Goal: Transaction & Acquisition: Purchase product/service

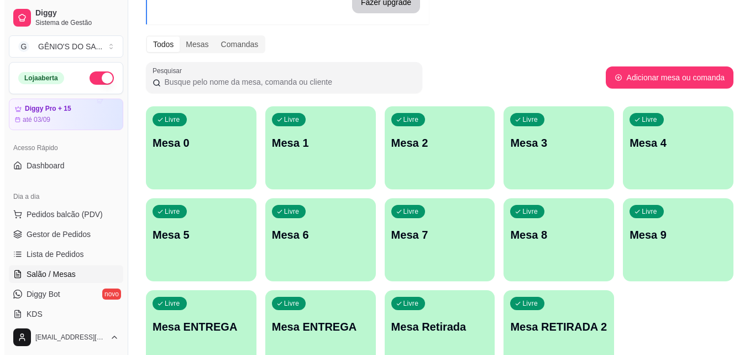
scroll to position [174, 0]
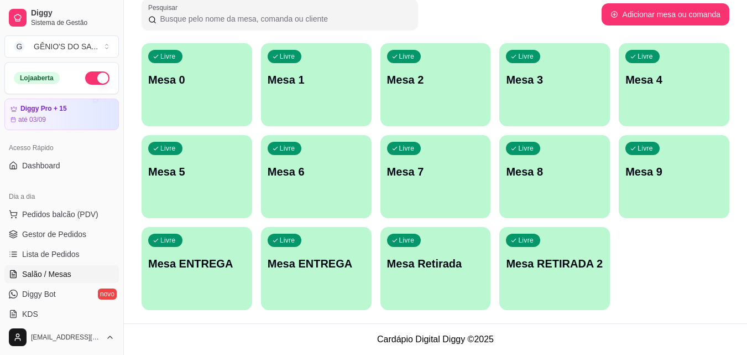
click at [449, 254] on div "Livre Mesa Retirada" at bounding box center [436, 262] width 111 height 70
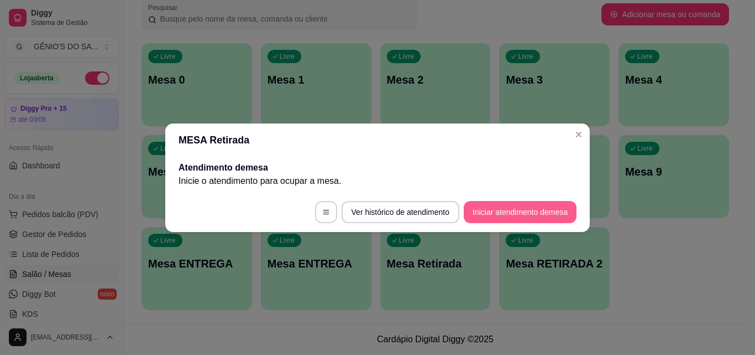
click at [502, 207] on button "Iniciar atendimento de mesa" at bounding box center [520, 212] width 113 height 22
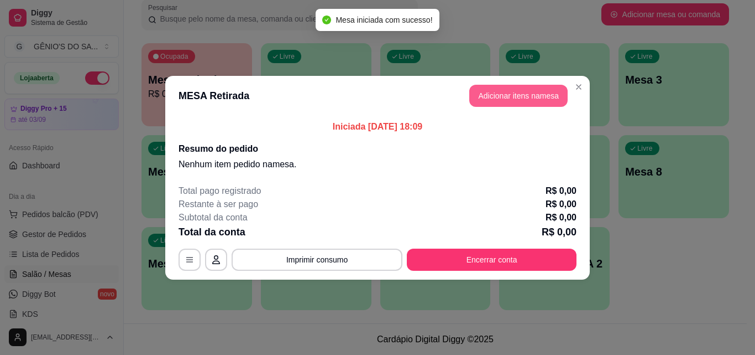
click at [497, 98] on button "Adicionar itens na mesa" at bounding box center [519, 96] width 98 height 22
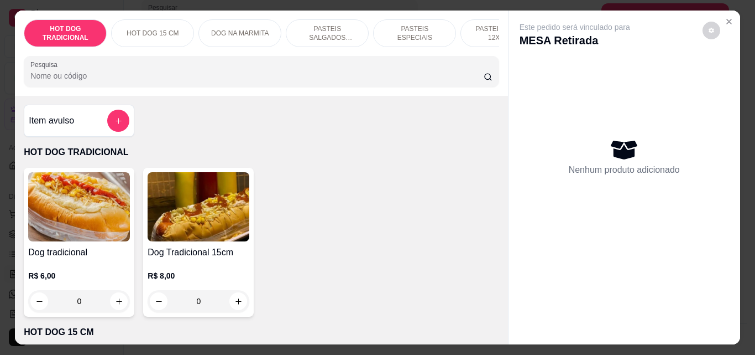
click at [329, 32] on p "PASTEIS SALGADOS 12X20cm" at bounding box center [327, 33] width 64 height 18
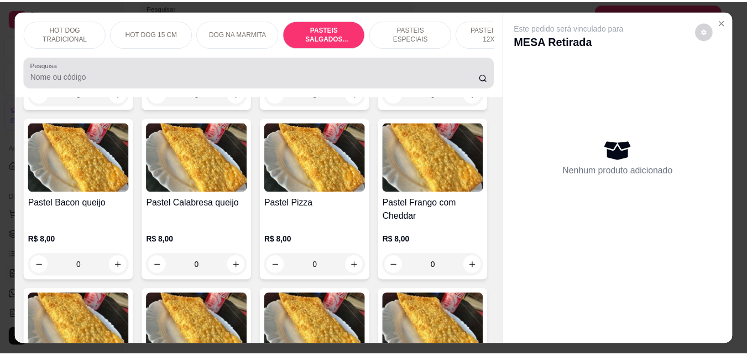
scroll to position [29, 0]
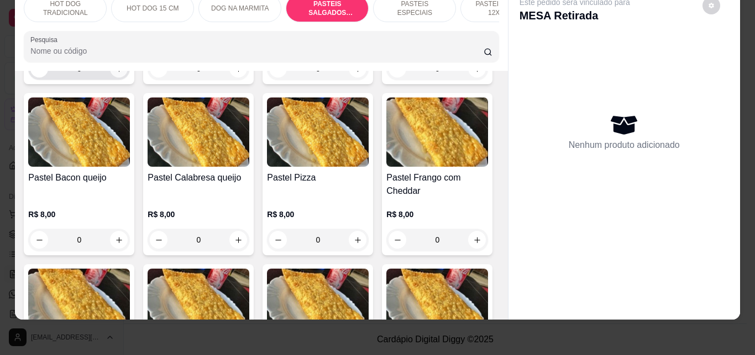
click at [110, 77] on button "increase-product-quantity" at bounding box center [119, 69] width 18 height 18
type input "2"
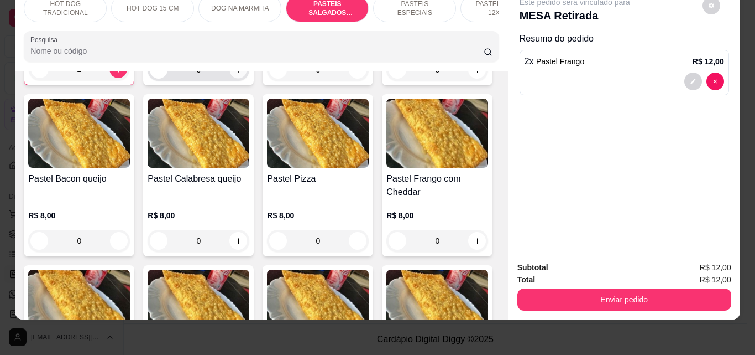
click at [236, 72] on icon "increase-product-quantity" at bounding box center [239, 70] width 6 height 6
type input "1"
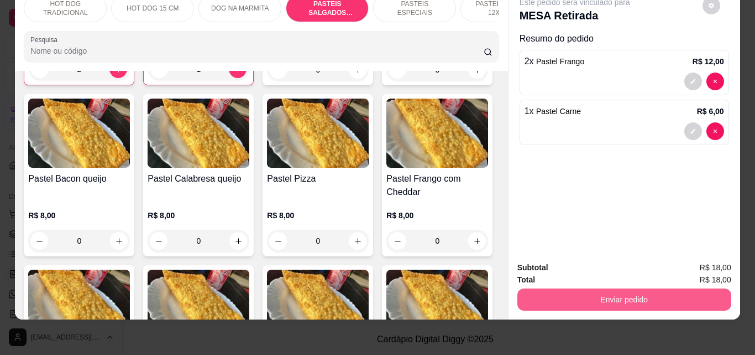
click at [632, 288] on button "Enviar pedido" at bounding box center [625, 299] width 214 height 22
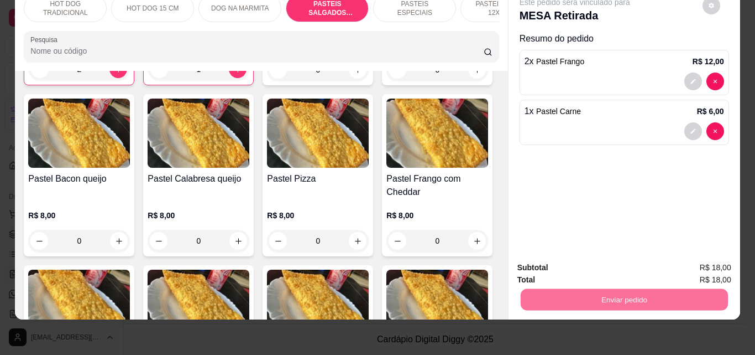
click at [697, 189] on div "Este pedido será vinculado para MESA Retirada Resumo do pedido 2 x Pastel Frang…" at bounding box center [625, 119] width 232 height 267
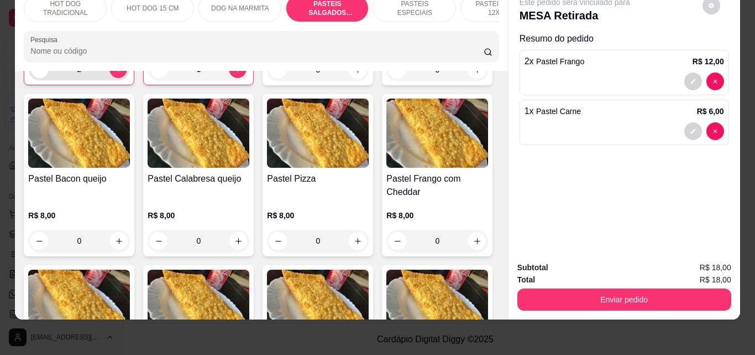
click at [38, 74] on icon "decrease-product-quantity" at bounding box center [40, 69] width 8 height 8
type input "1"
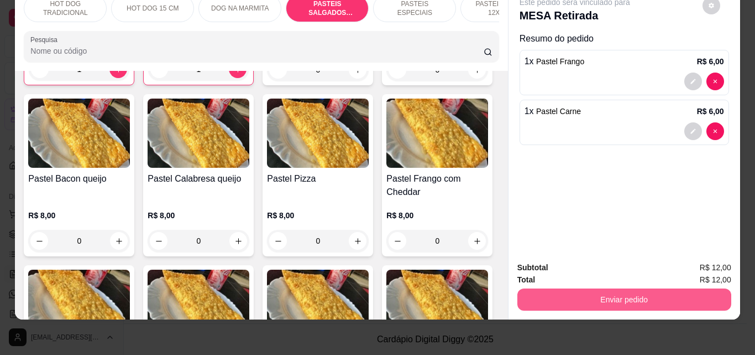
click at [582, 295] on button "Enviar pedido" at bounding box center [625, 299] width 214 height 22
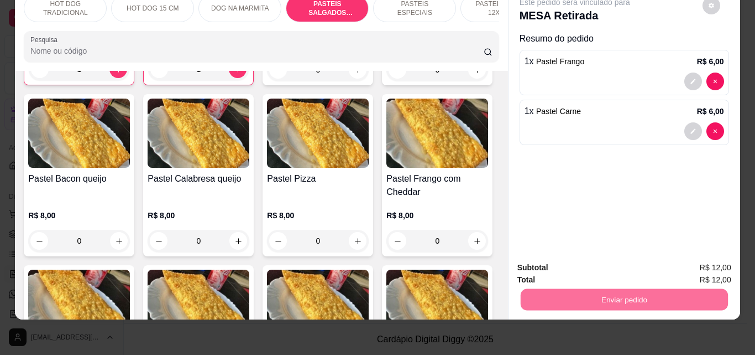
click at [582, 264] on button "Não registrar e enviar pedido" at bounding box center [588, 263] width 112 height 20
click at [590, 291] on button "Enviar pedido" at bounding box center [623, 299] width 207 height 22
click at [590, 264] on button "Não registrar e enviar pedido" at bounding box center [588, 263] width 112 height 20
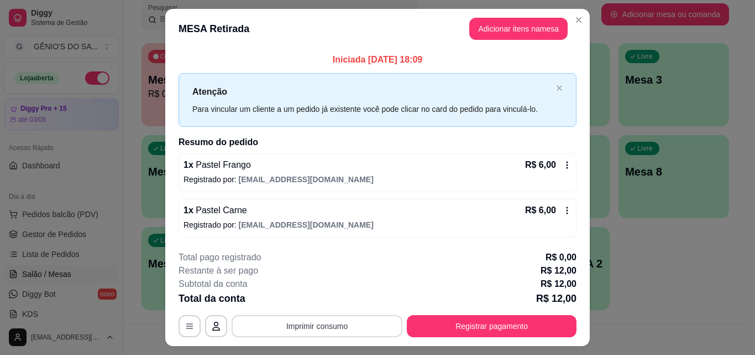
click at [342, 316] on button "Imprimir consumo" at bounding box center [317, 326] width 171 height 22
click at [309, 298] on button "Impressora" at bounding box center [316, 299] width 77 height 17
click at [285, 322] on button "Imprimir consumo" at bounding box center [318, 326] width 166 height 22
click at [291, 291] on button "Impressora" at bounding box center [316, 299] width 77 height 17
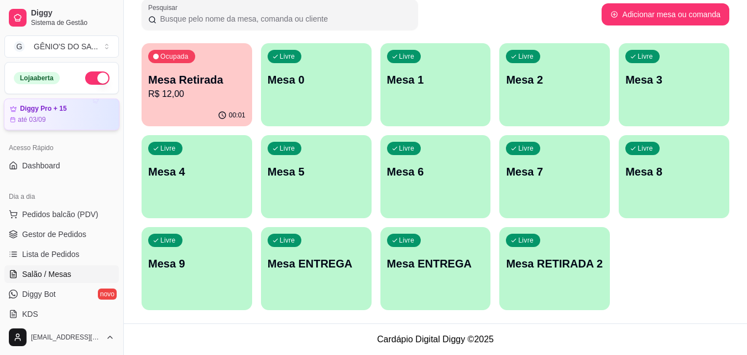
click at [71, 113] on div "Diggy Pro + 15 até 03/09" at bounding box center [61, 114] width 103 height 19
